Goal: Use online tool/utility: Utilize a website feature to perform a specific function

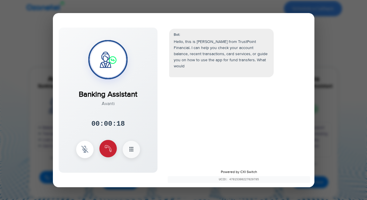
click at [107, 150] on img at bounding box center [108, 148] width 7 height 7
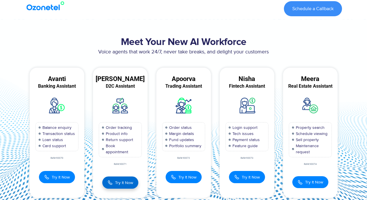
click at [116, 183] on span "Try It Now" at bounding box center [124, 183] width 18 height 6
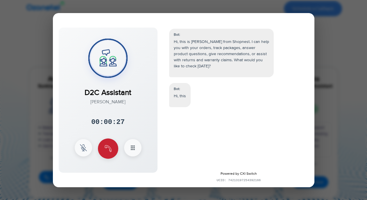
click at [109, 146] on img at bounding box center [108, 148] width 7 height 7
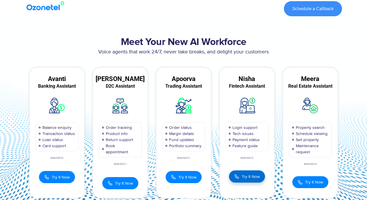
click at [240, 173] on button "Try It Now" at bounding box center [247, 177] width 36 height 12
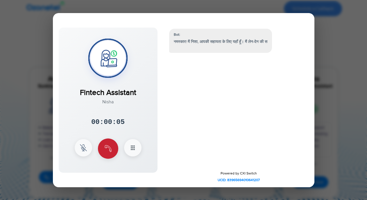
click at [111, 150] on img at bounding box center [108, 148] width 7 height 7
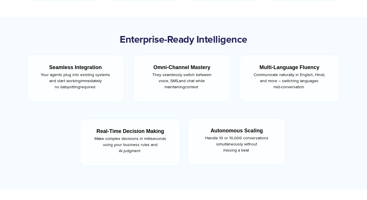
scroll to position [337, 0]
